Goal: Transaction & Acquisition: Purchase product/service

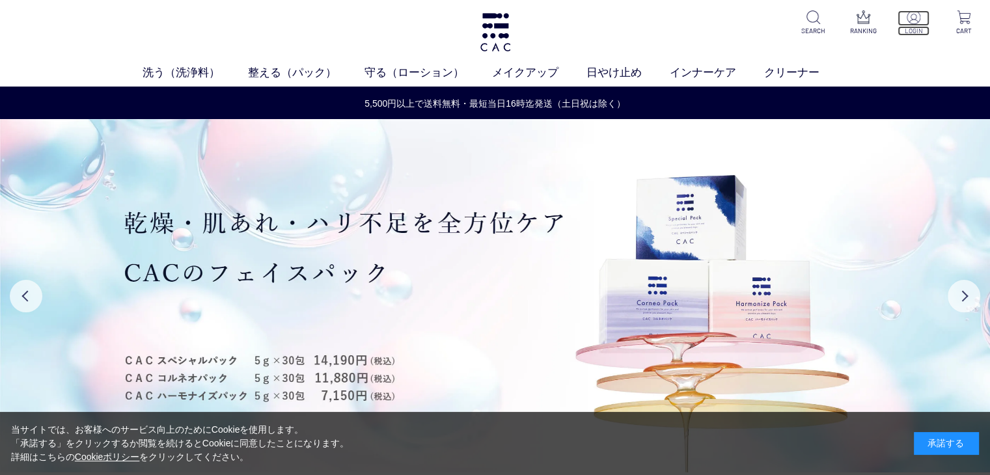
click at [919, 24] on p at bounding box center [913, 18] width 32 height 16
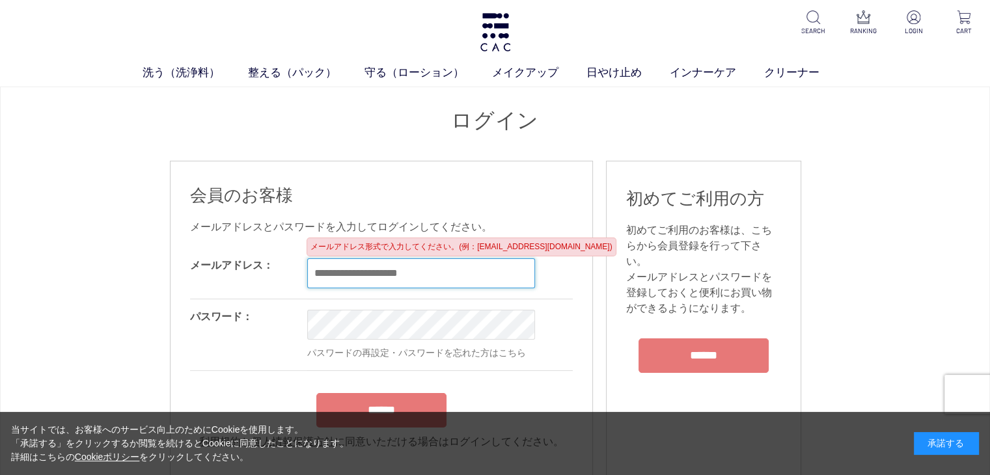
type input "**********"
click at [396, 404] on form "**********" at bounding box center [381, 349] width 383 height 202
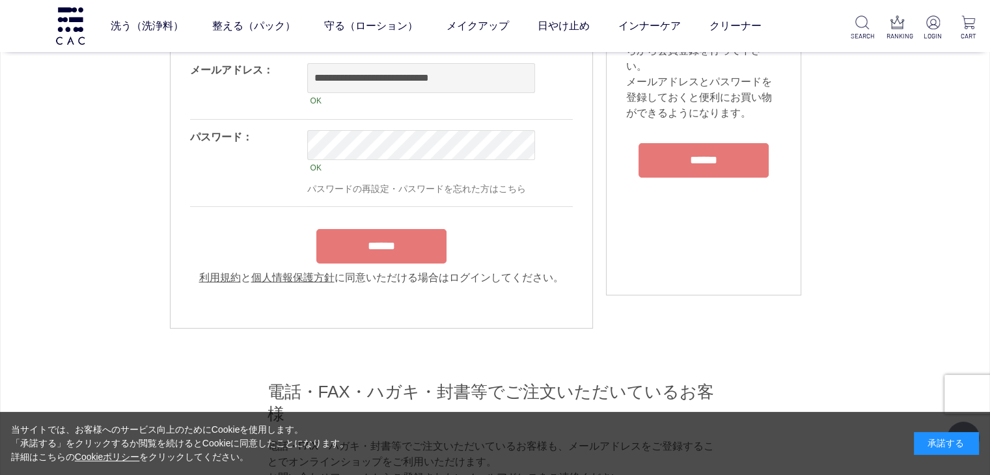
scroll to position [130, 0]
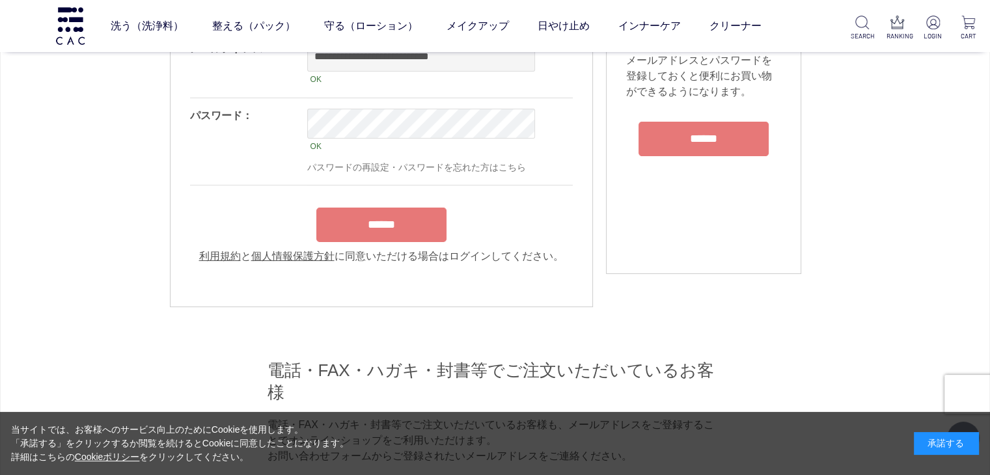
click at [402, 237] on input "******" at bounding box center [381, 225] width 130 height 34
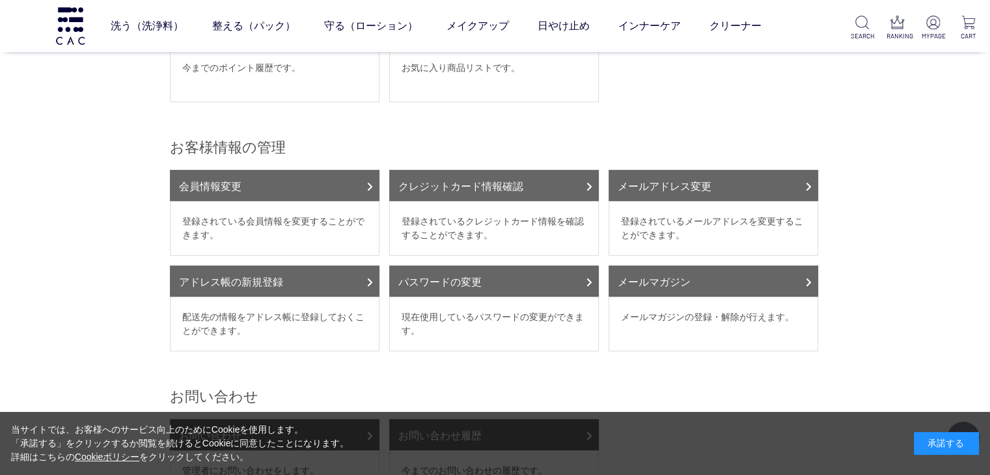
scroll to position [325, 0]
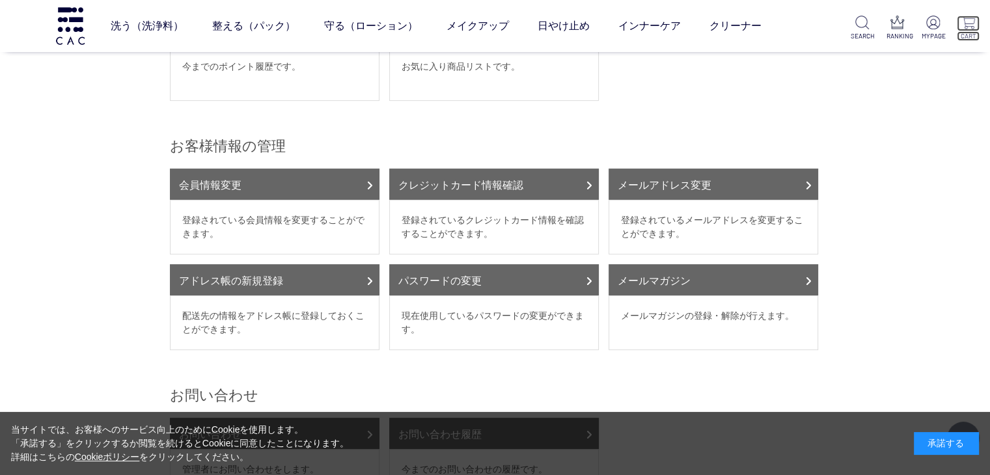
click at [967, 33] on p "CART" at bounding box center [967, 36] width 23 height 10
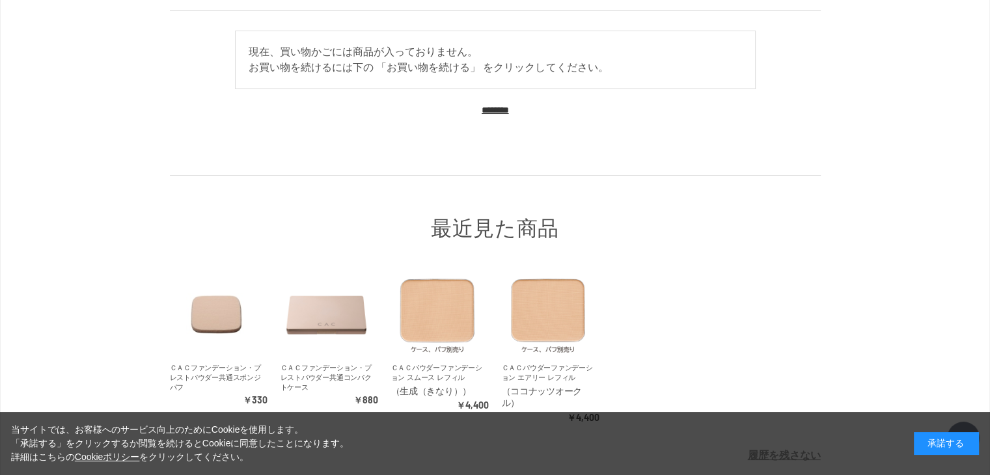
scroll to position [130, 0]
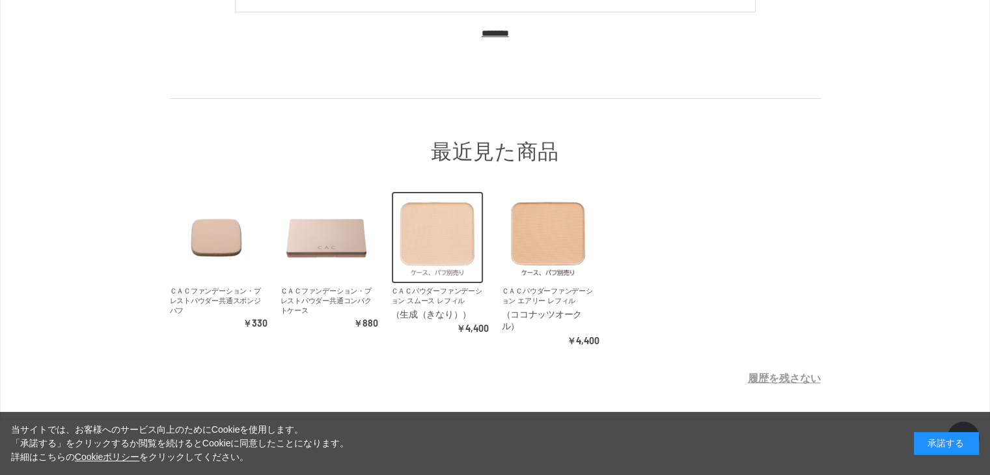
click at [453, 258] on img at bounding box center [437, 237] width 92 height 92
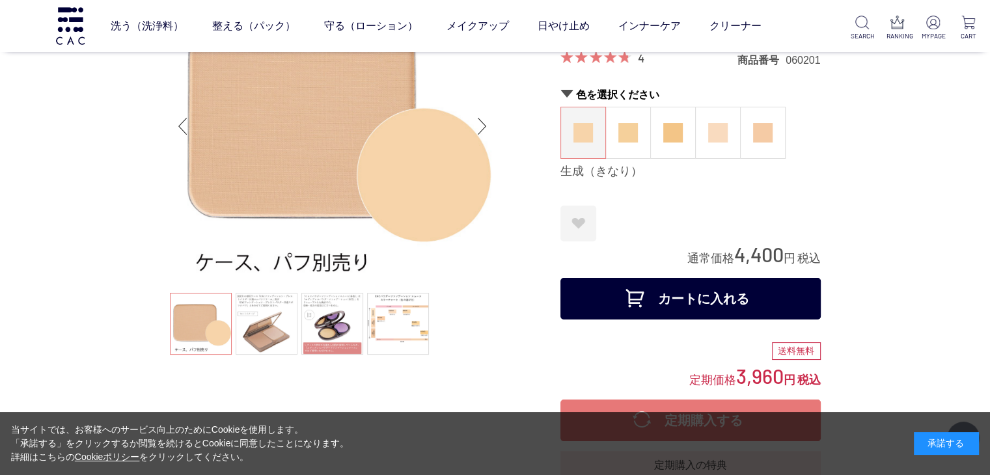
scroll to position [130, 0]
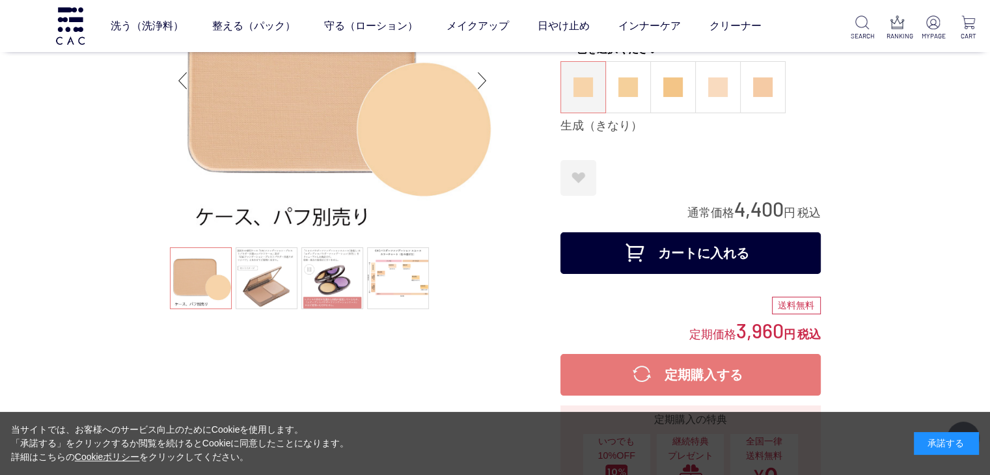
click at [650, 251] on button "カートに入れる" at bounding box center [690, 253] width 260 height 42
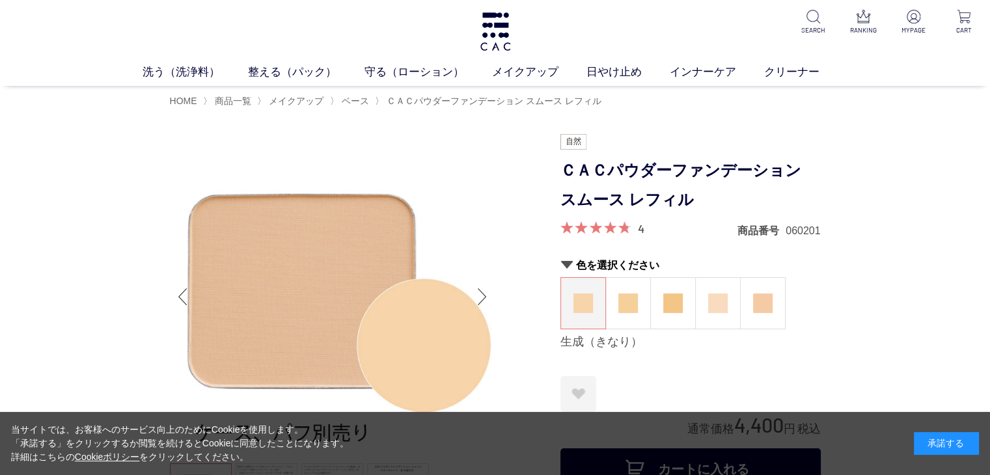
scroll to position [0, 0]
click at [359, 103] on span "ベース" at bounding box center [355, 101] width 27 height 10
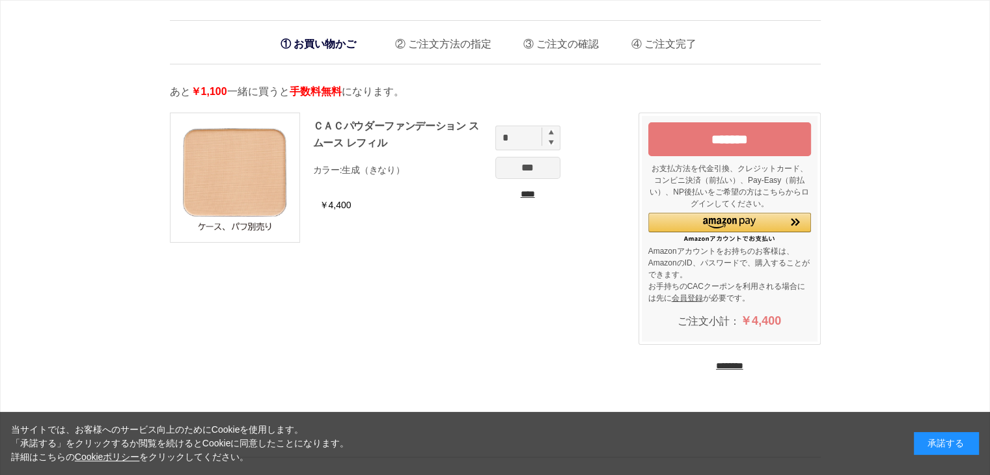
click at [738, 368] on input "********" at bounding box center [729, 366] width 27 height 12
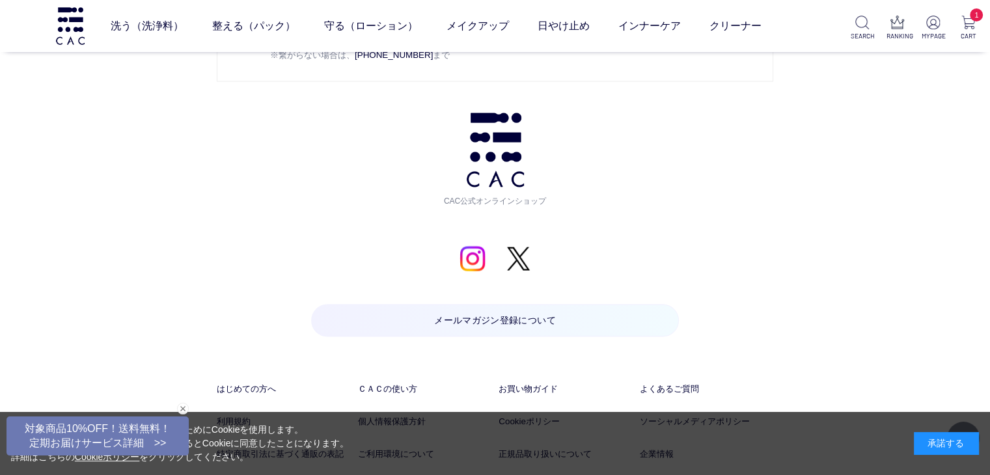
scroll to position [2538, 0]
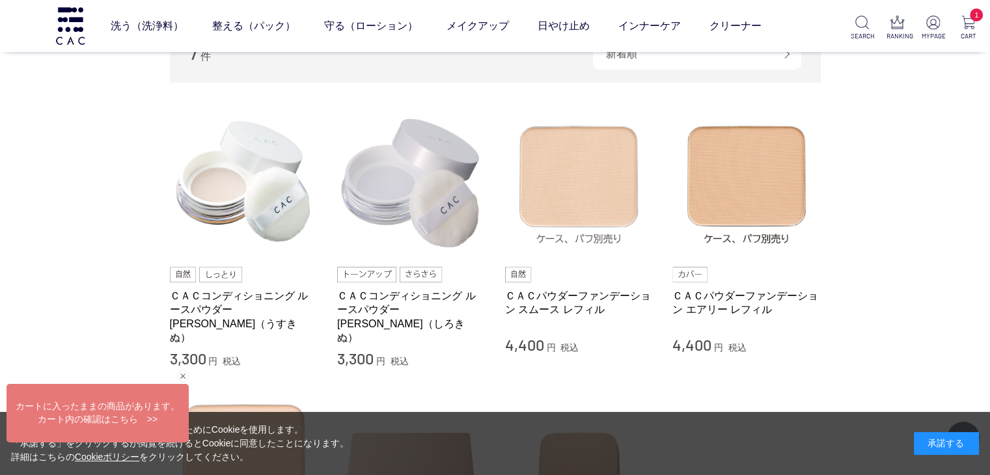
scroll to position [130, 0]
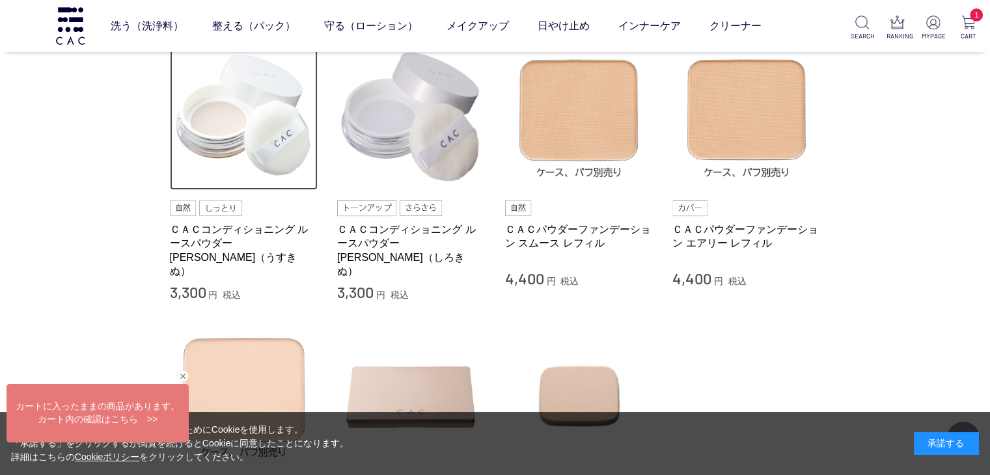
click at [221, 139] on img at bounding box center [244, 116] width 148 height 148
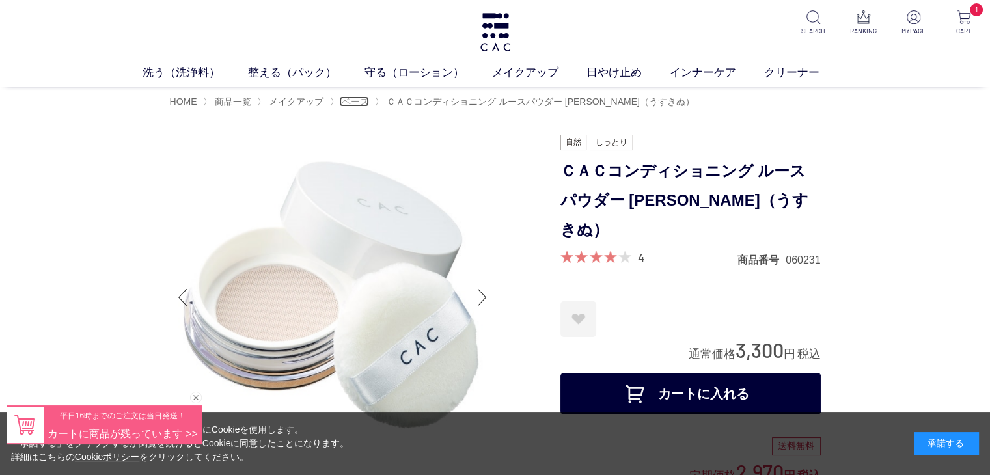
click at [359, 98] on span "ベース" at bounding box center [355, 101] width 27 height 10
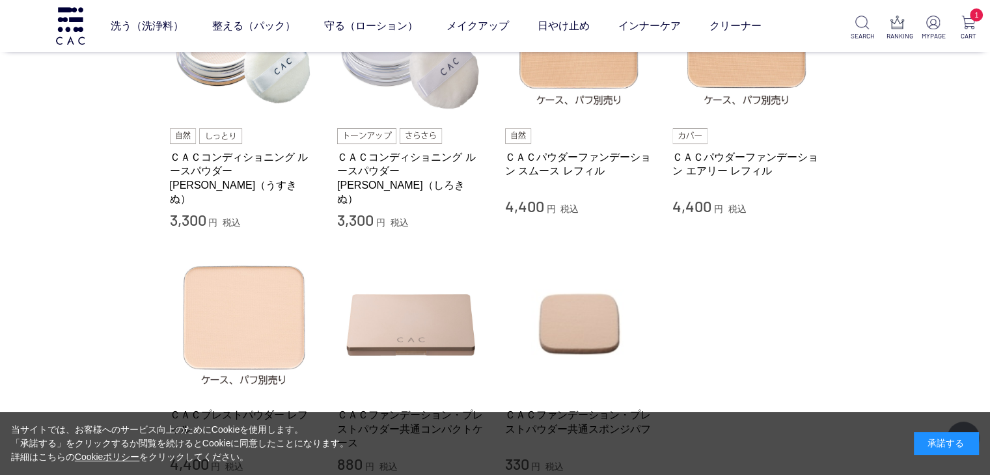
scroll to position [180, 0]
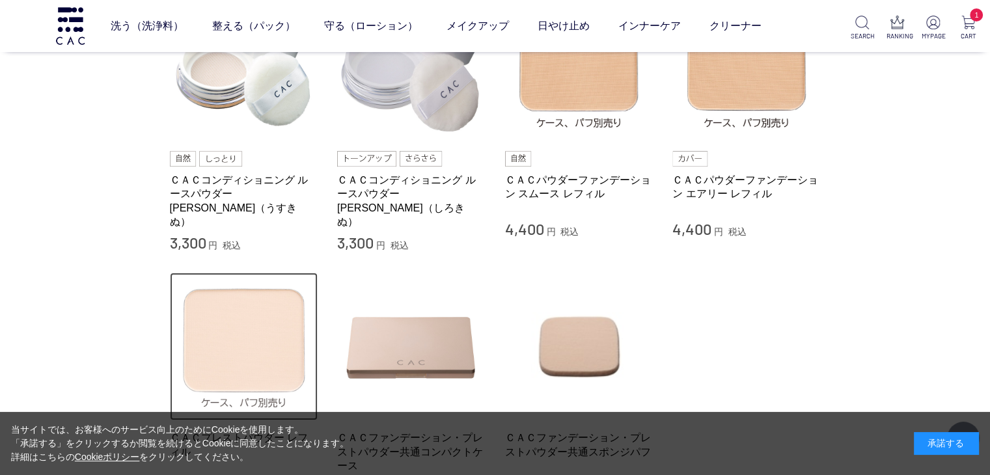
click at [258, 329] on img at bounding box center [244, 347] width 148 height 148
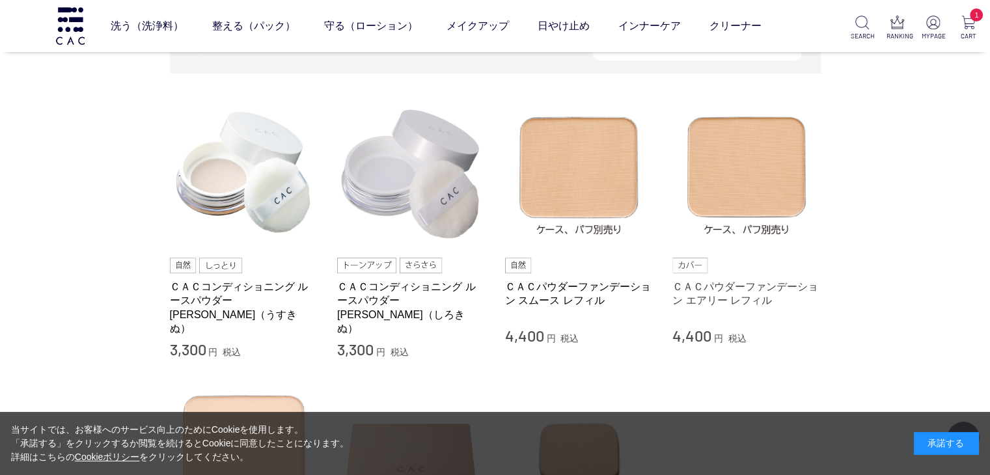
scroll to position [49, 0]
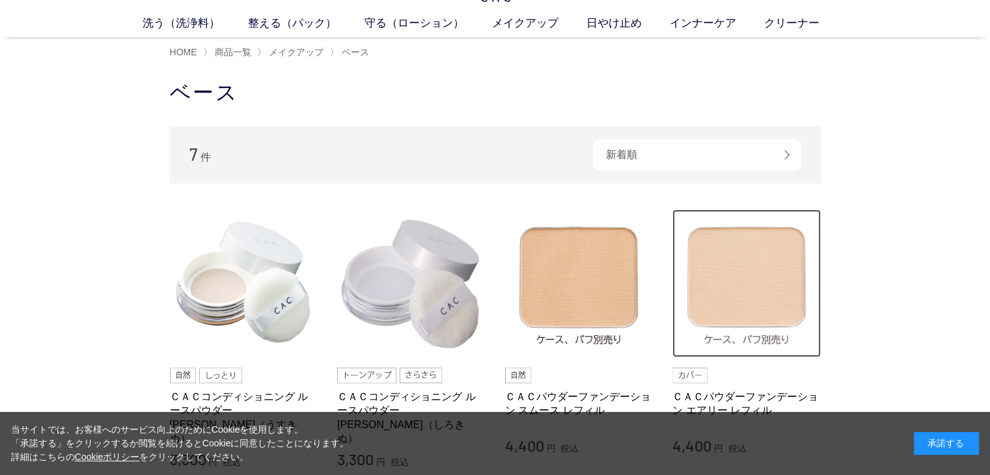
click at [709, 273] on img at bounding box center [746, 284] width 148 height 148
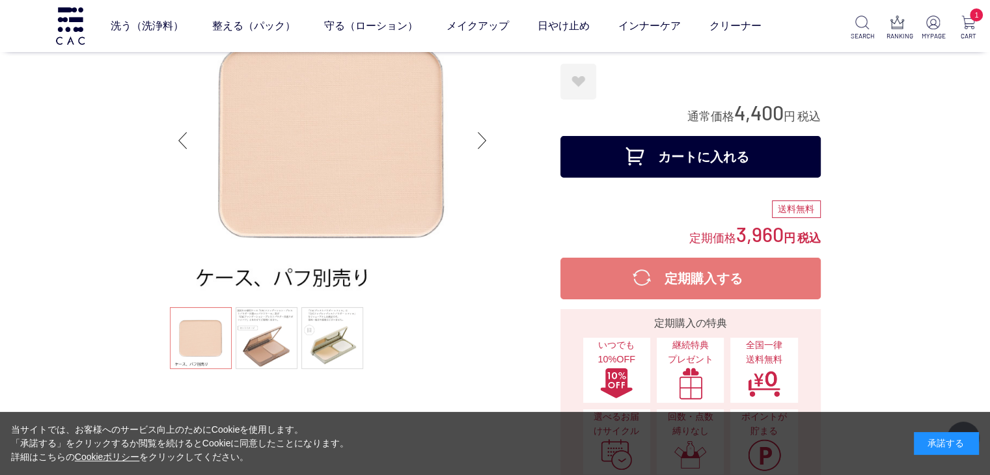
scroll to position [152, 0]
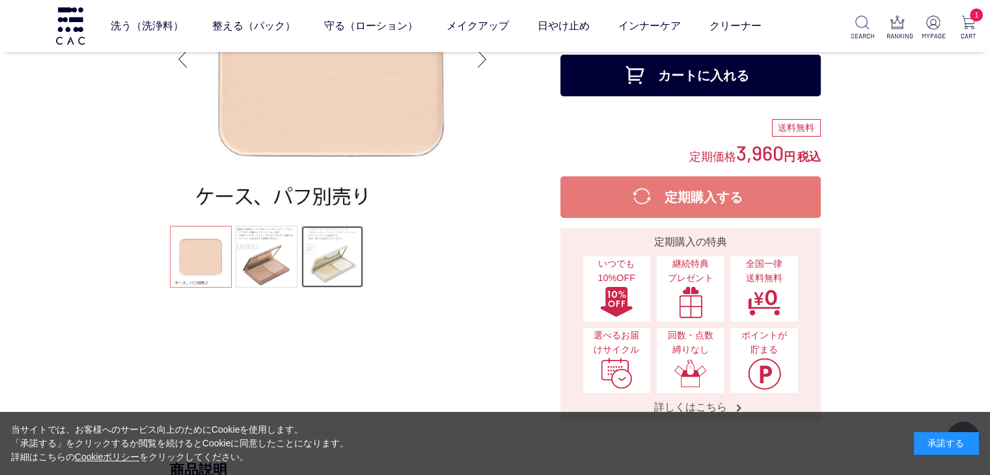
click at [340, 274] on link at bounding box center [332, 257] width 62 height 62
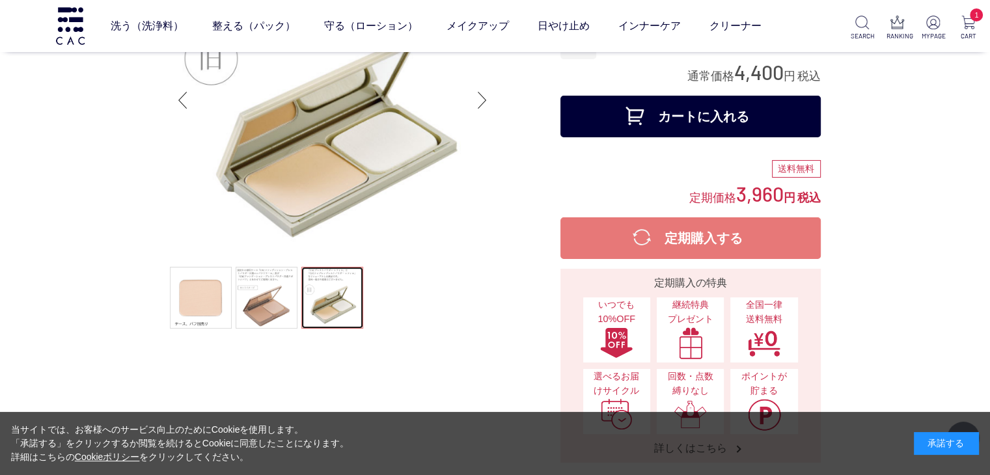
scroll to position [130, 0]
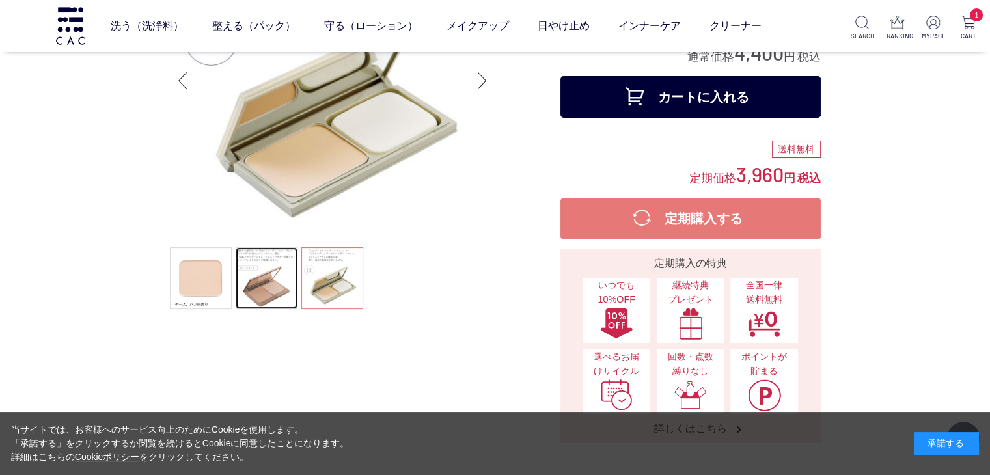
click at [269, 293] on link at bounding box center [267, 278] width 62 height 62
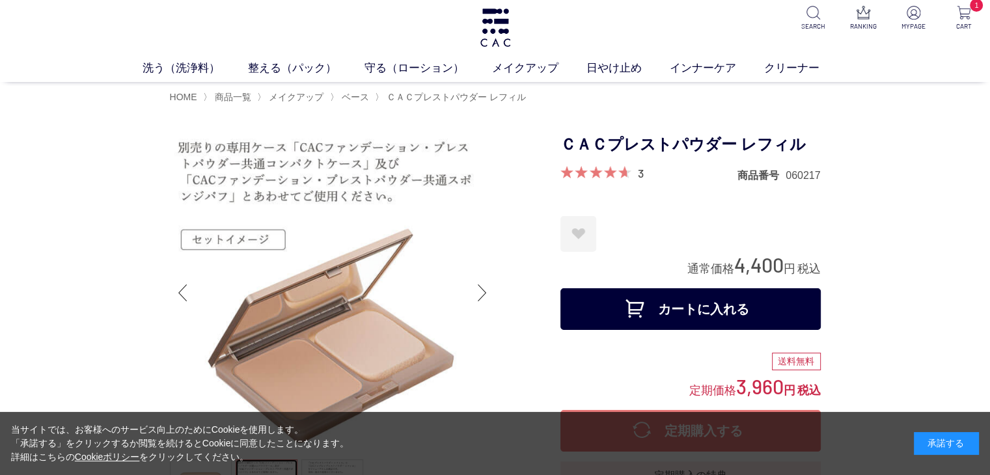
scroll to position [0, 0]
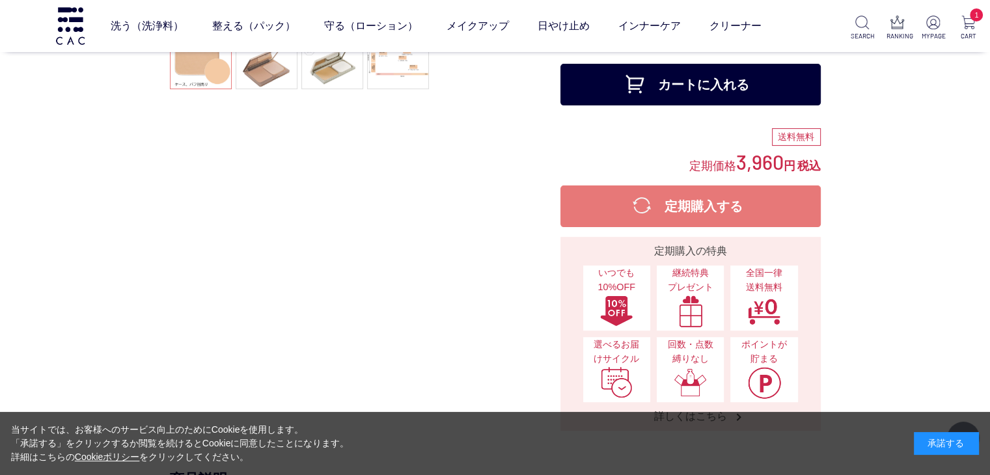
scroll to position [130, 0]
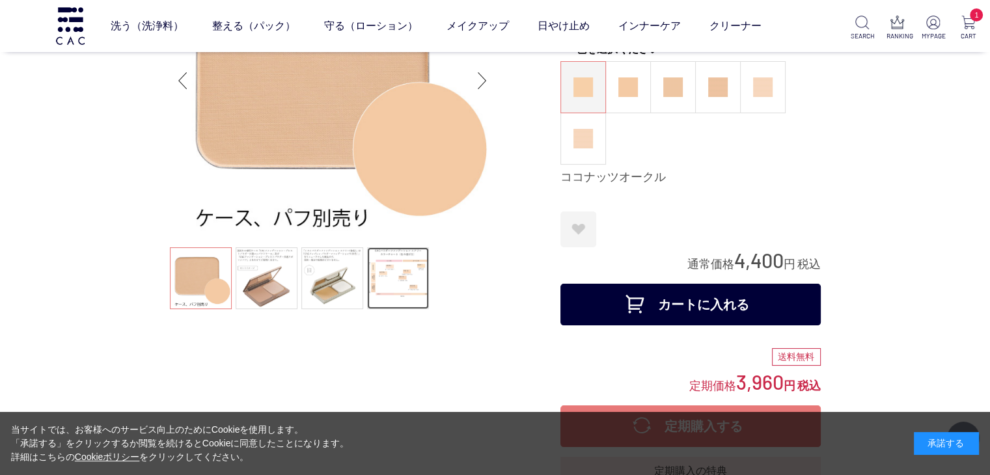
click at [381, 269] on link at bounding box center [398, 278] width 62 height 62
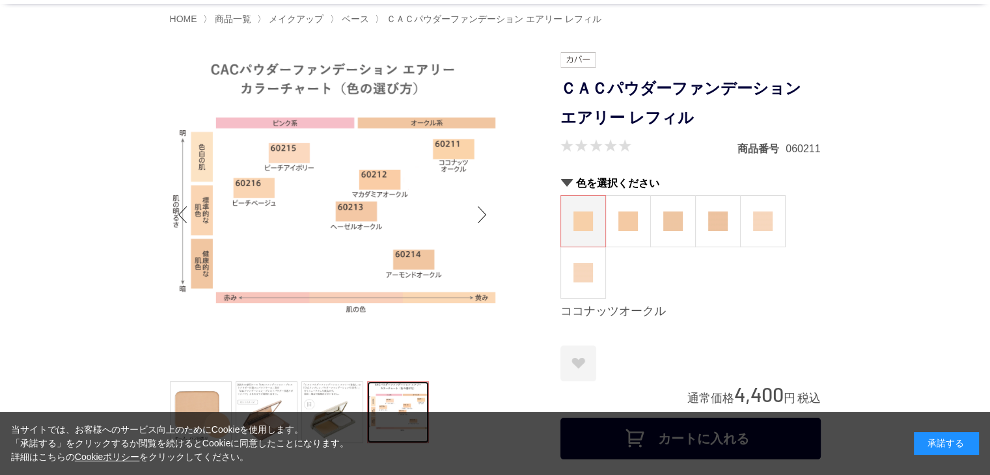
scroll to position [260, 0]
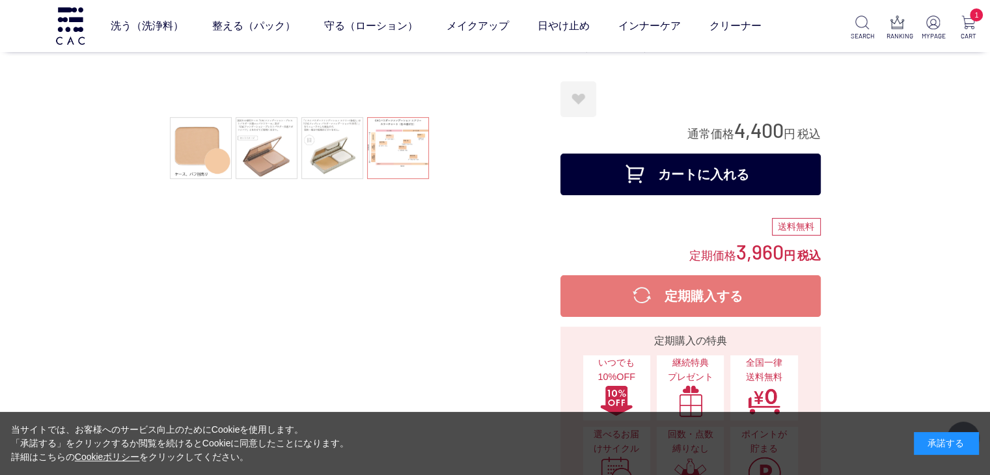
click at [658, 180] on button "カートに入れる" at bounding box center [690, 175] width 260 height 42
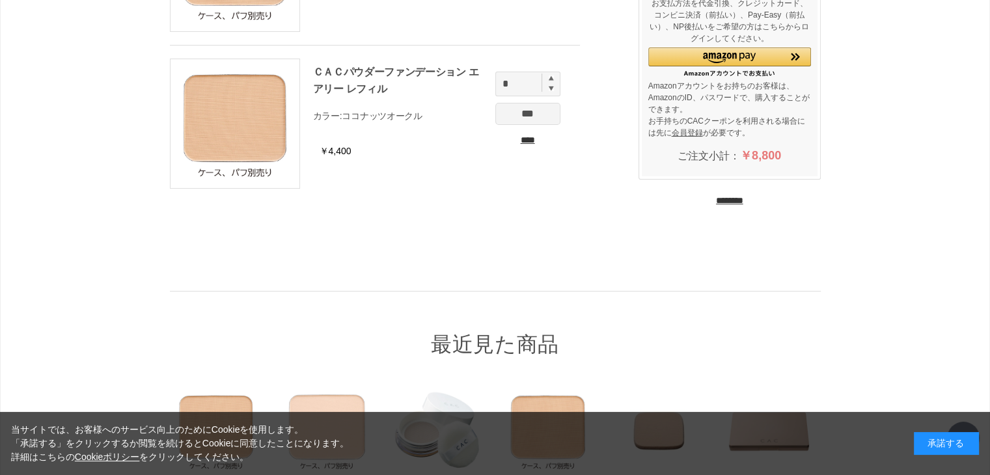
scroll to position [444, 0]
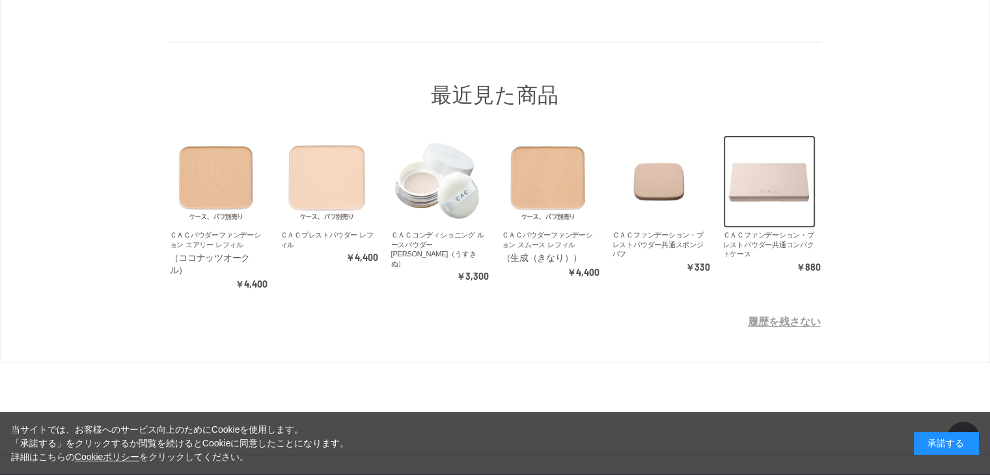
click at [774, 172] on img at bounding box center [769, 181] width 92 height 92
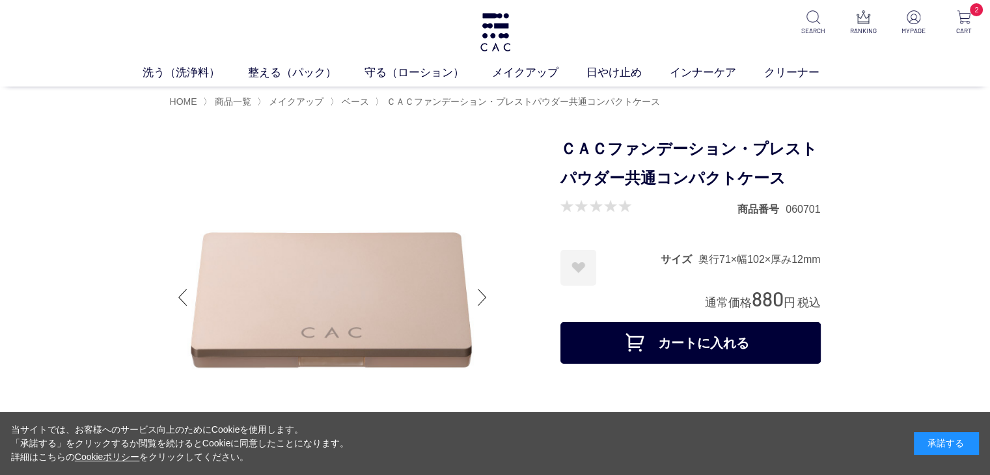
click at [649, 342] on button "カートに入れる" at bounding box center [690, 343] width 260 height 42
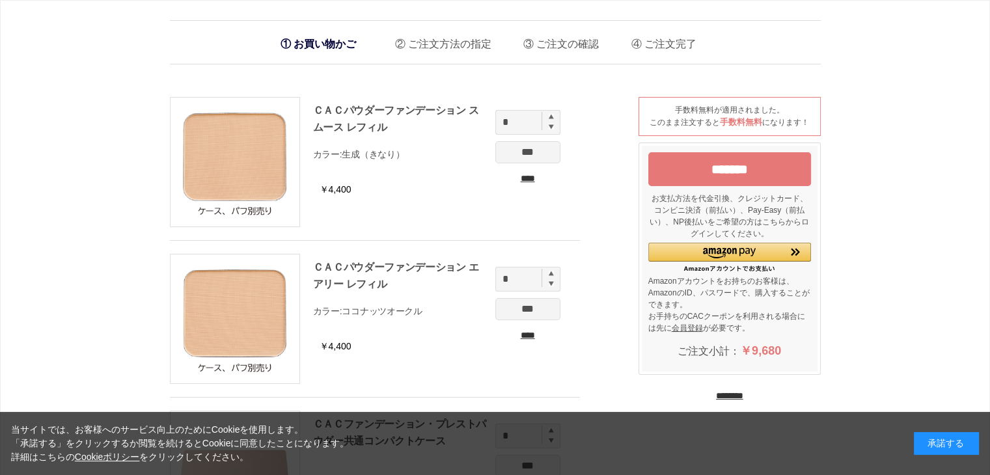
click at [721, 170] on input "*******" at bounding box center [729, 169] width 163 height 34
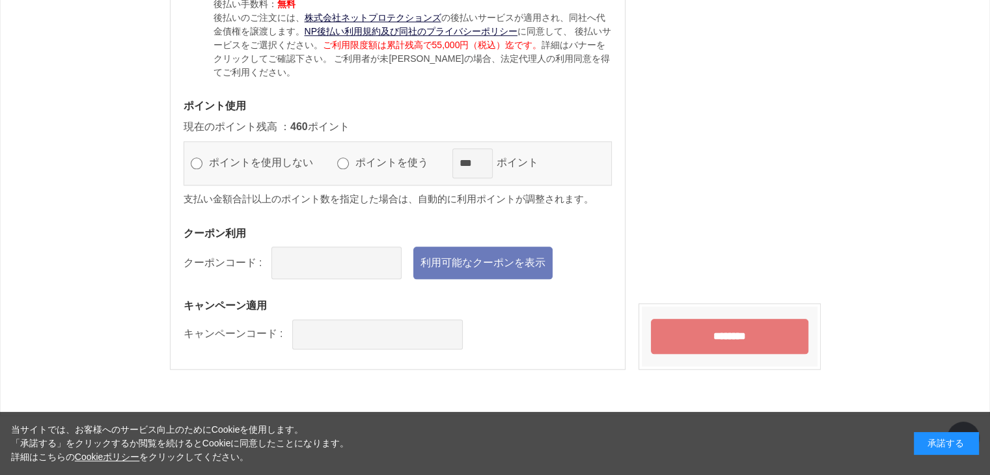
scroll to position [1525, 0]
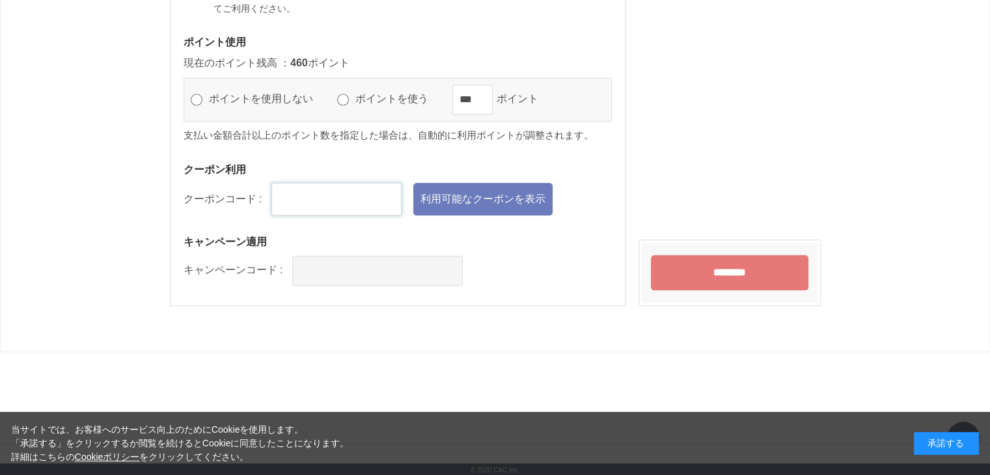
click at [332, 188] on input "text" at bounding box center [336, 199] width 130 height 33
type input "******"
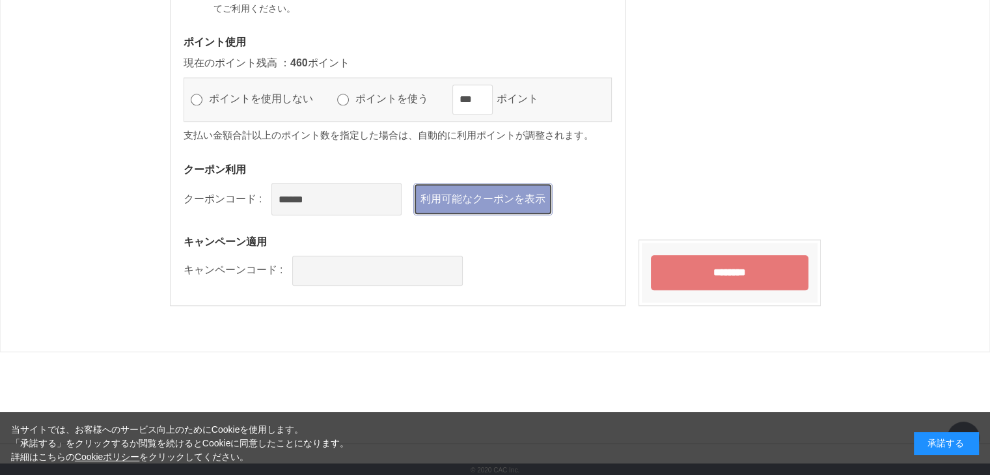
click at [481, 196] on link "利用可能なクーポンを表示" at bounding box center [482, 199] width 139 height 33
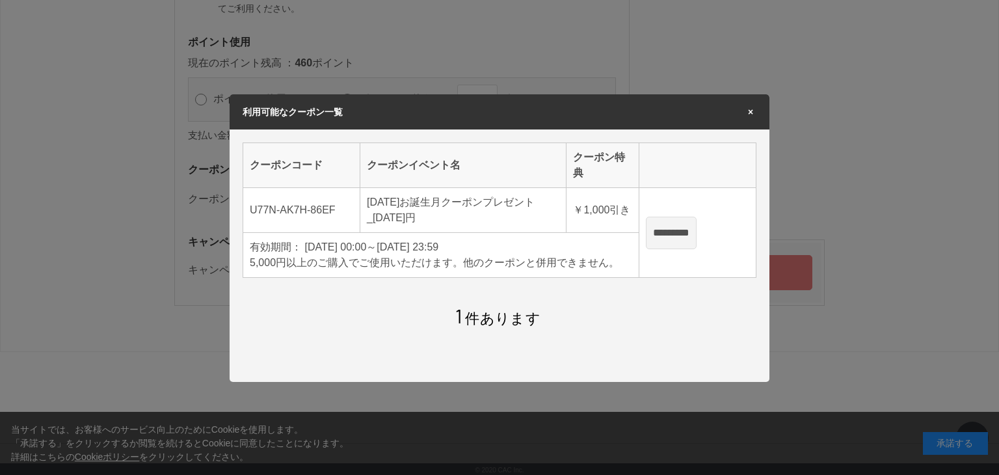
click at [750, 113] on span "×" at bounding box center [751, 111] width 12 height 9
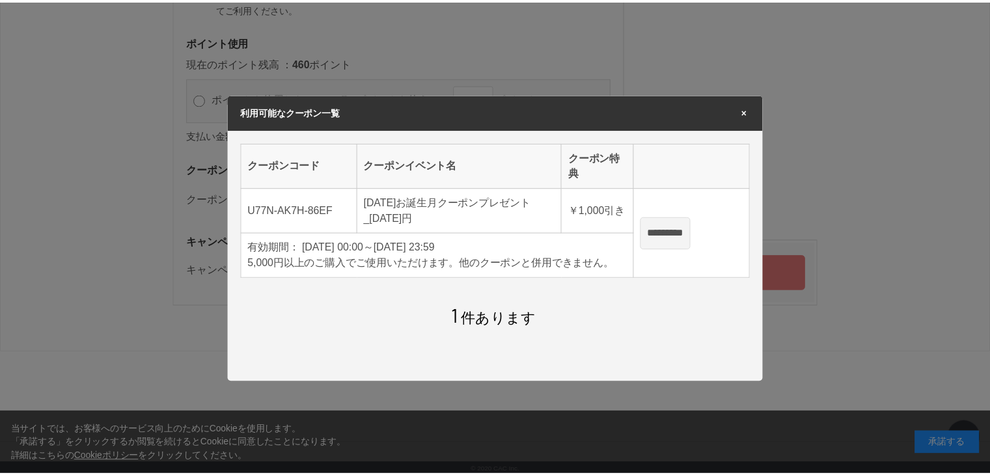
scroll to position [1525, 0]
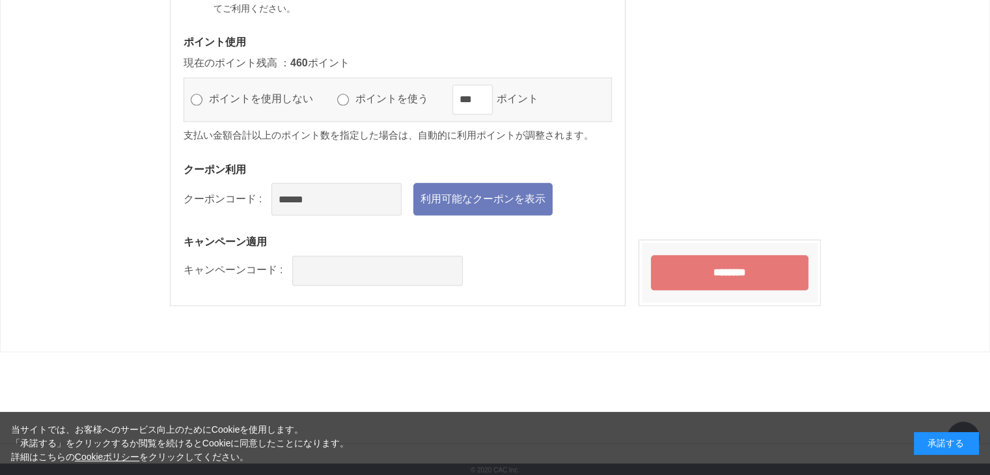
click at [704, 269] on input "********" at bounding box center [729, 272] width 157 height 35
